Goal: Information Seeking & Learning: Learn about a topic

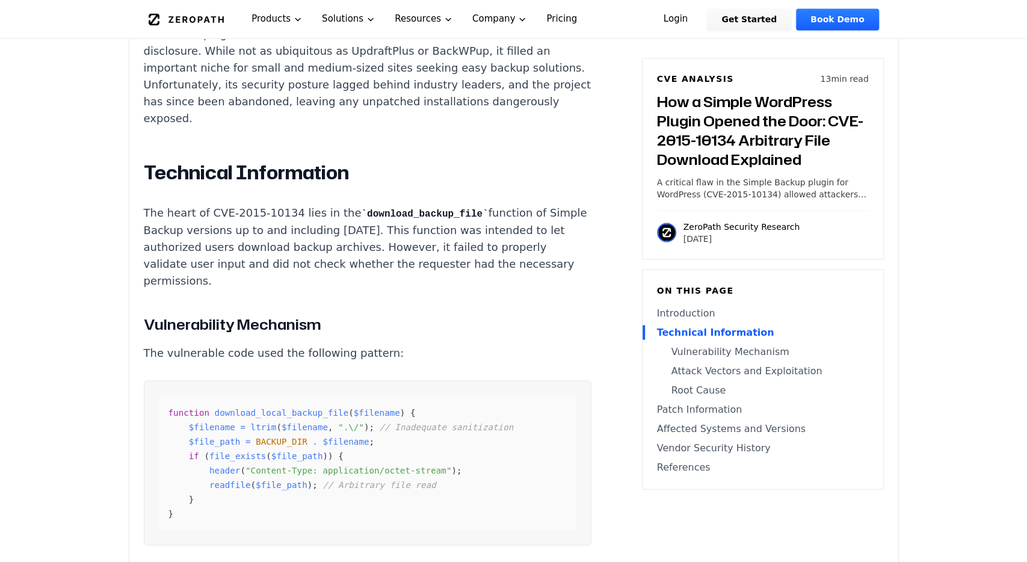
scroll to position [1324, 0]
click at [193, 203] on p "The heart of CVE-2015-10134 lies in the download_backup_file function of Simple…" at bounding box center [367, 245] width 447 height 85
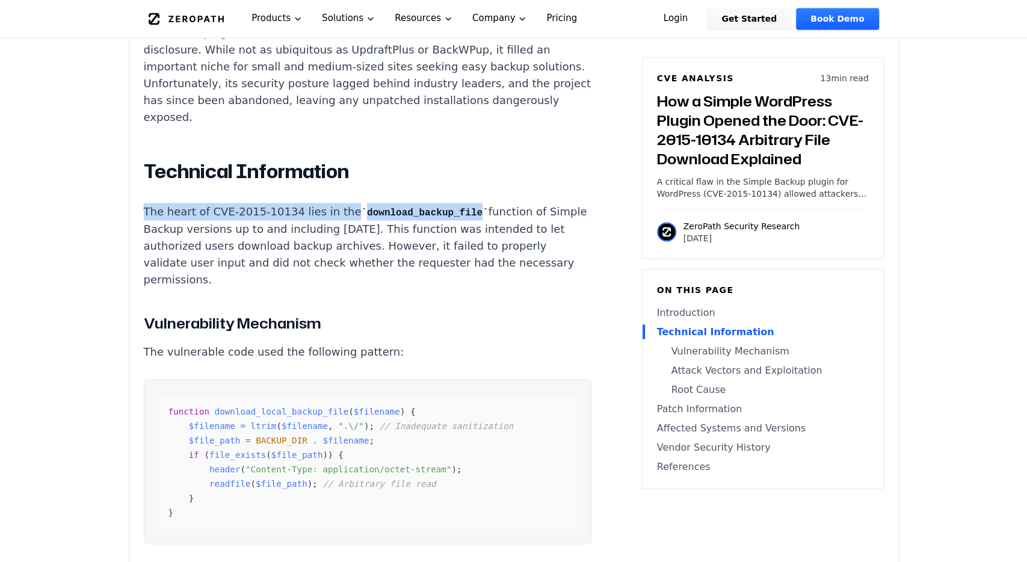
click at [193, 203] on p "The heart of CVE-2015-10134 lies in the download_backup_file function of Simple…" at bounding box center [367, 245] width 447 height 85
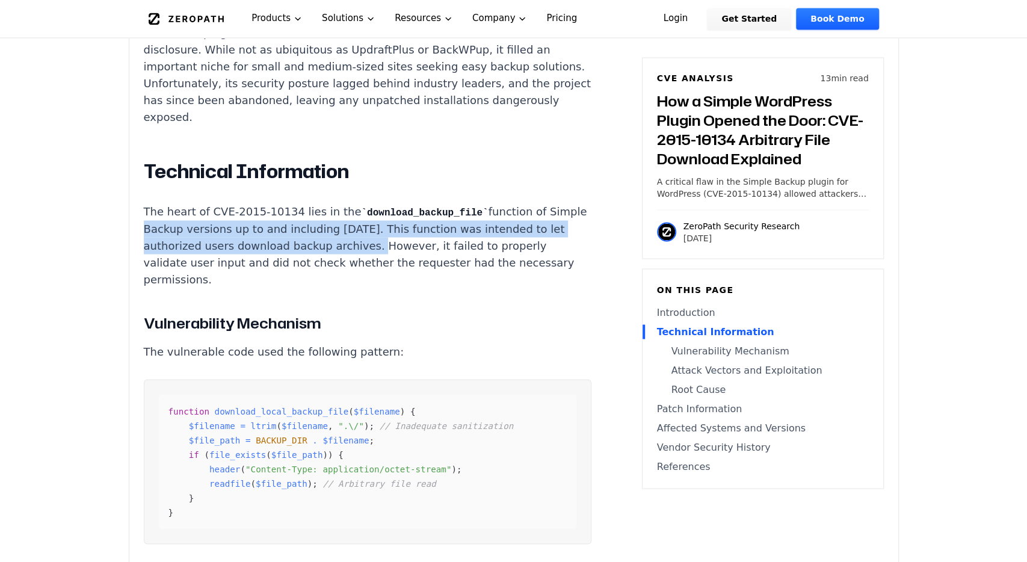
drag, startPoint x: 174, startPoint y: 195, endPoint x: 381, endPoint y: 216, distance: 207.9
click at [381, 216] on p "The heart of CVE-2015-10134 lies in the download_backup_file function of Simple…" at bounding box center [367, 245] width 447 height 85
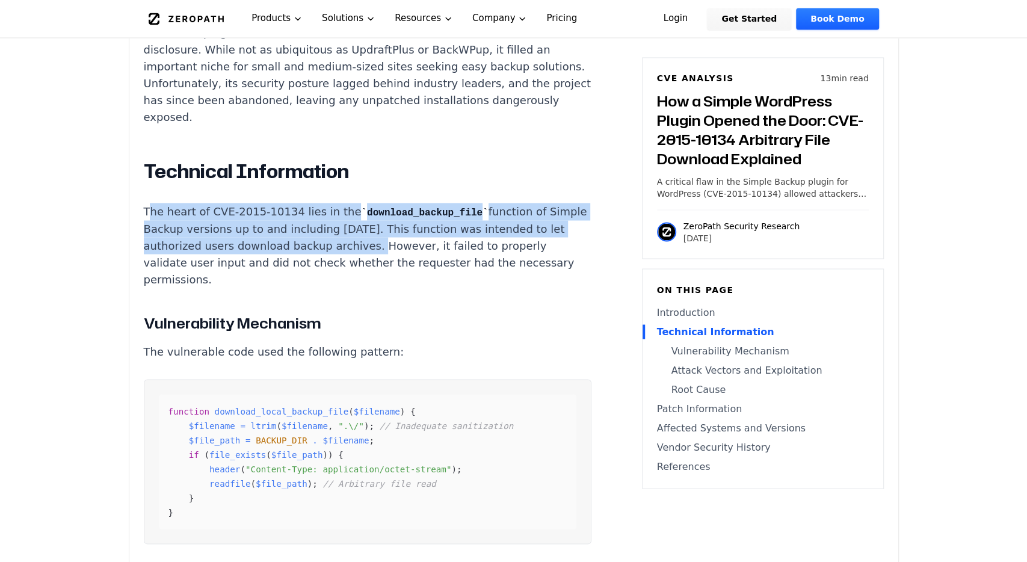
drag, startPoint x: 381, startPoint y: 216, endPoint x: 149, endPoint y: 179, distance: 235.7
click at [149, 203] on p "The heart of CVE-2015-10134 lies in the download_backup_file function of Simple…" at bounding box center [367, 245] width 447 height 85
